Goal: Information Seeking & Learning: Check status

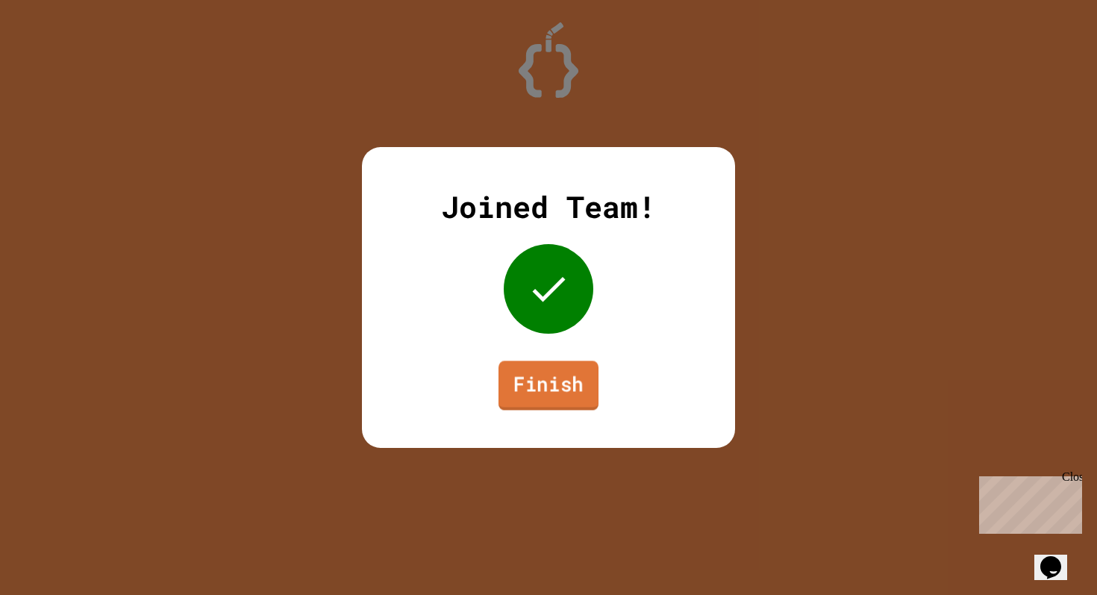
click at [560, 377] on link "Finish" at bounding box center [548, 384] width 100 height 49
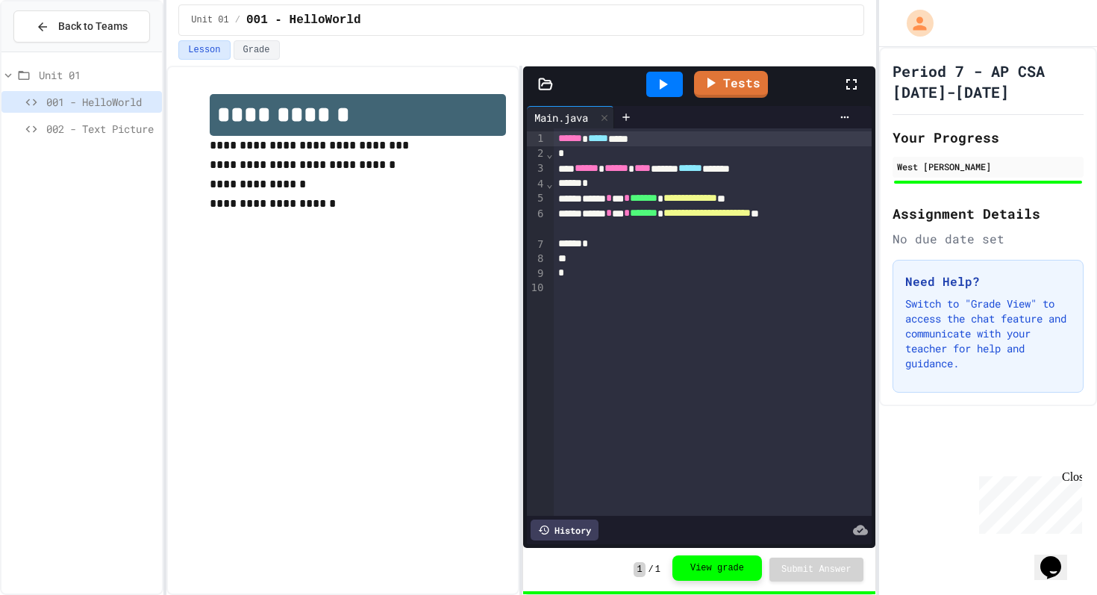
click at [712, 572] on button "View grade" at bounding box center [717, 567] width 90 height 25
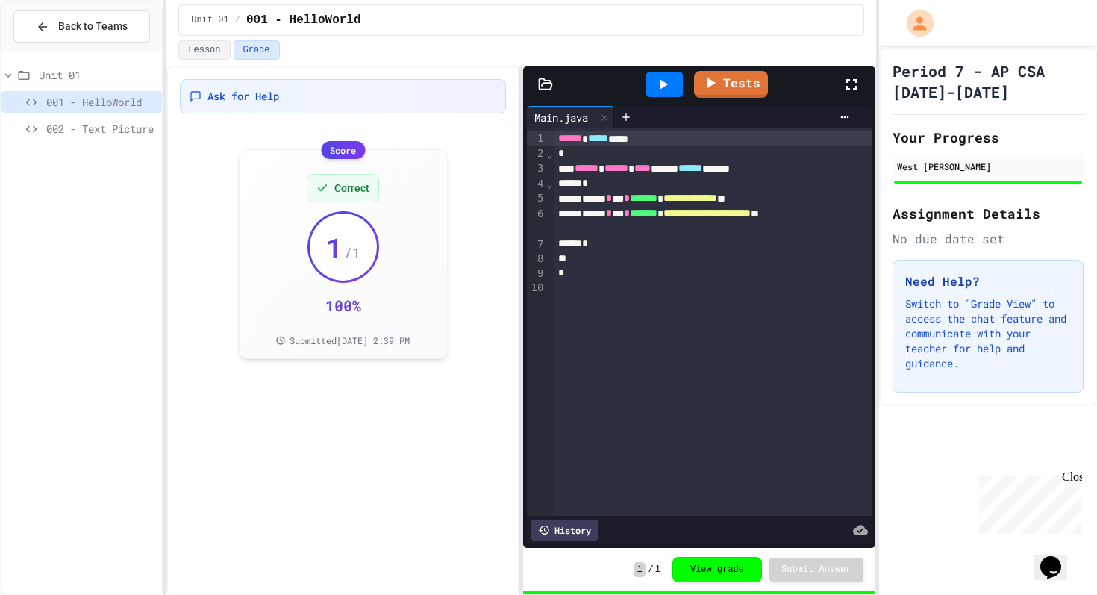
click at [115, 128] on span "002 - Text Picture" at bounding box center [101, 129] width 110 height 16
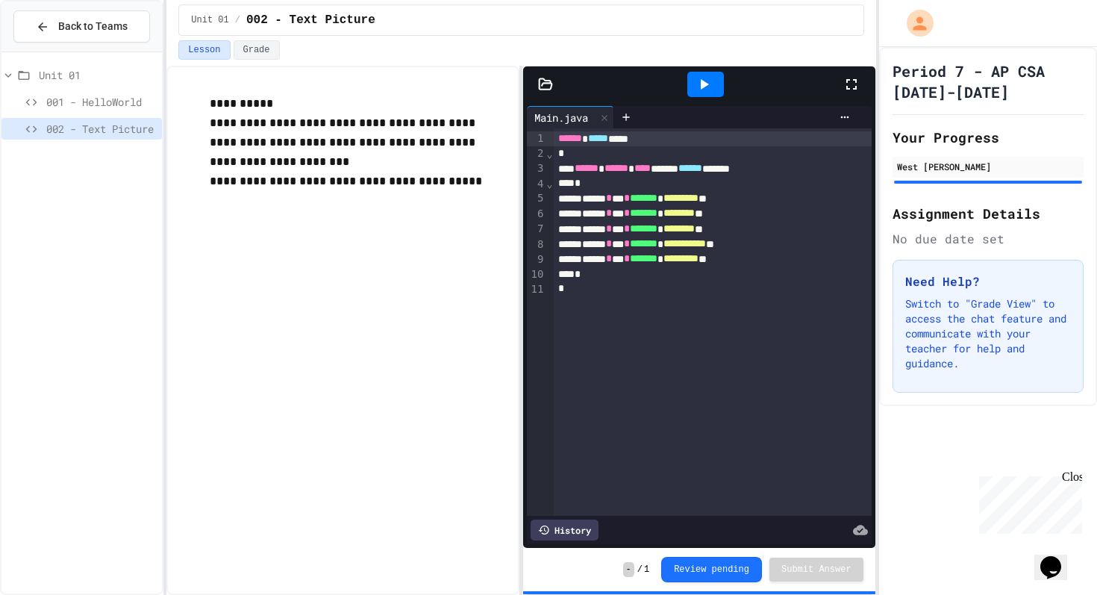
click at [698, 89] on icon at bounding box center [704, 84] width 18 height 18
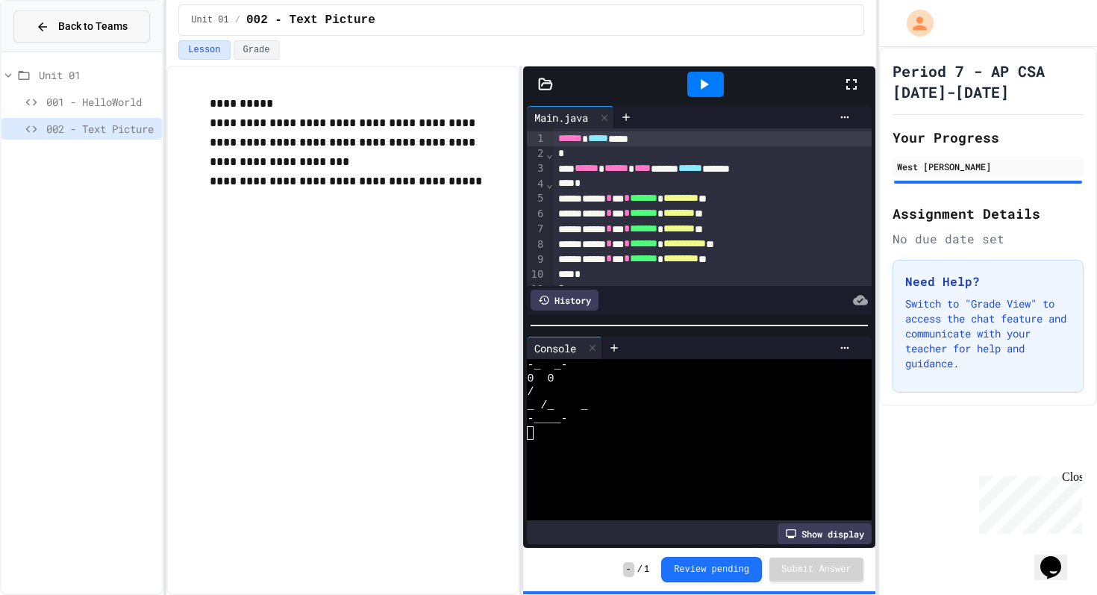
click at [125, 12] on button "Back to Teams" at bounding box center [81, 26] width 137 height 32
